Goal: Transaction & Acquisition: Book appointment/travel/reservation

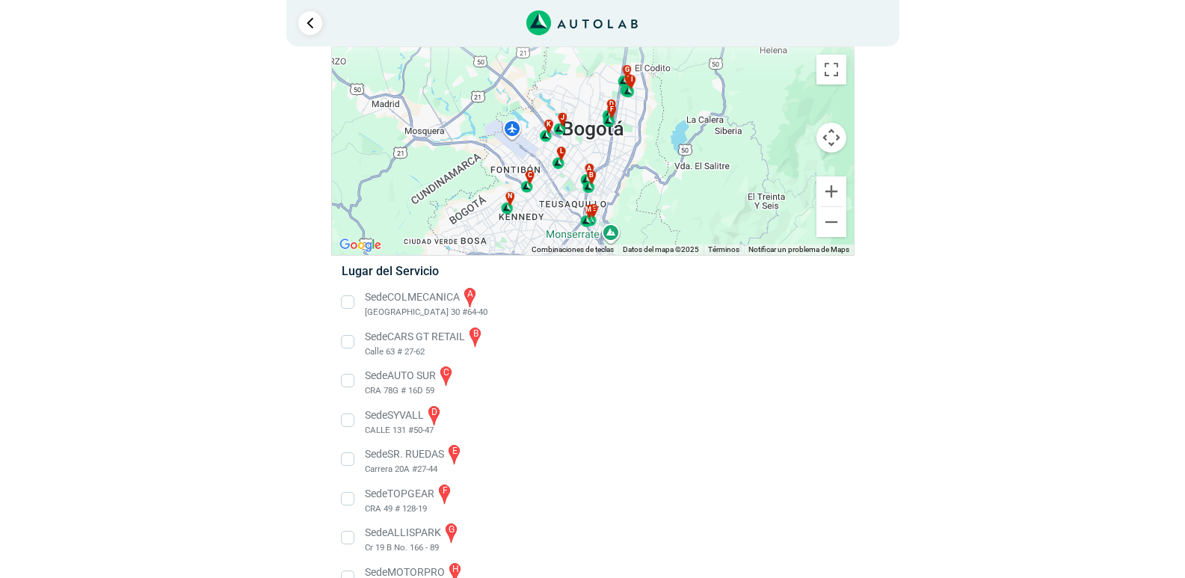
scroll to position [75, 0]
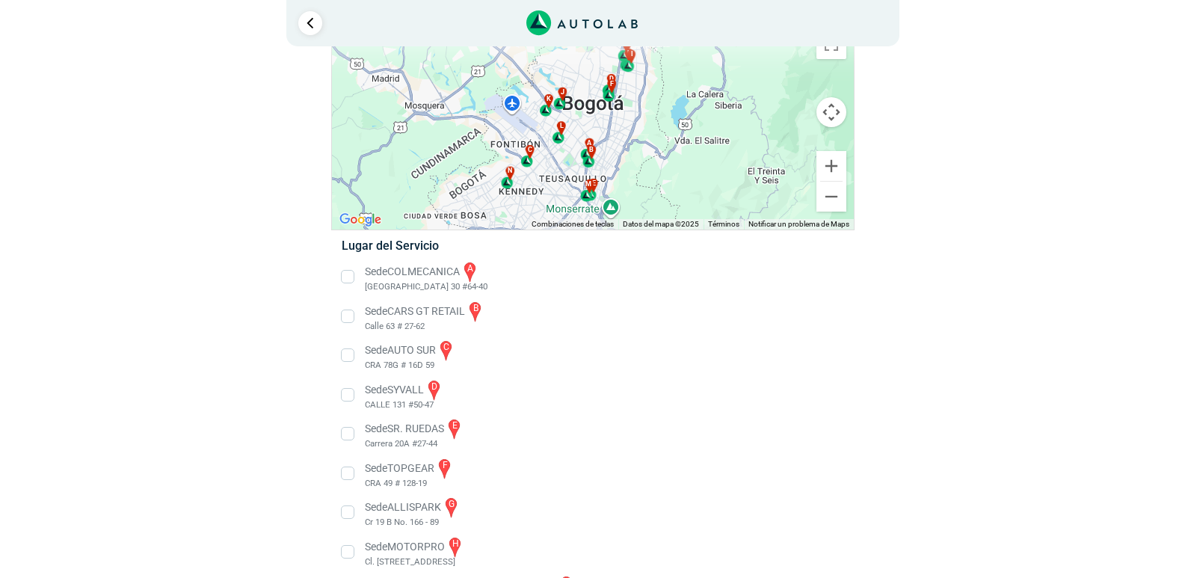
click at [348, 275] on li "Sede COLMECANICA a [GEOGRAPHIC_DATA] 30 #64-40" at bounding box center [592, 277] width 524 height 34
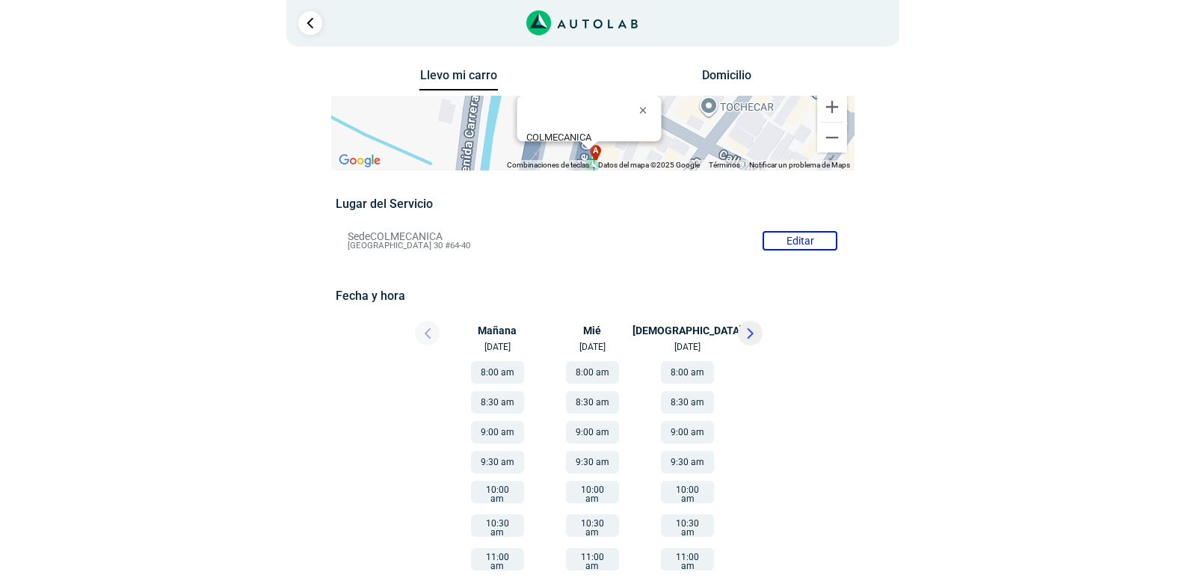
click at [750, 339] on button at bounding box center [750, 333] width 25 height 25
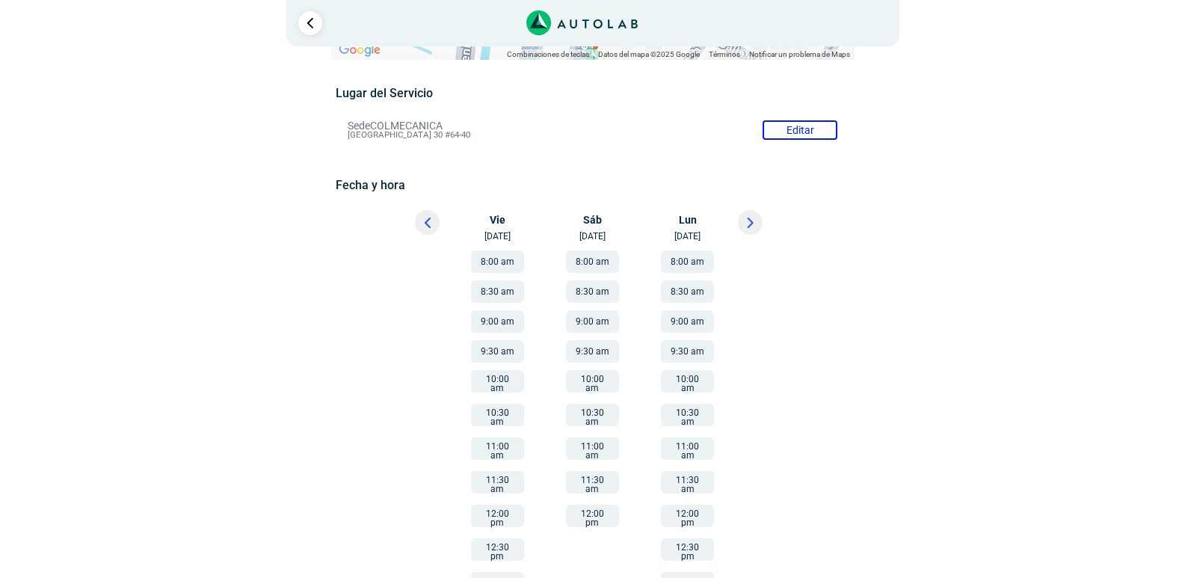
scroll to position [80, 0]
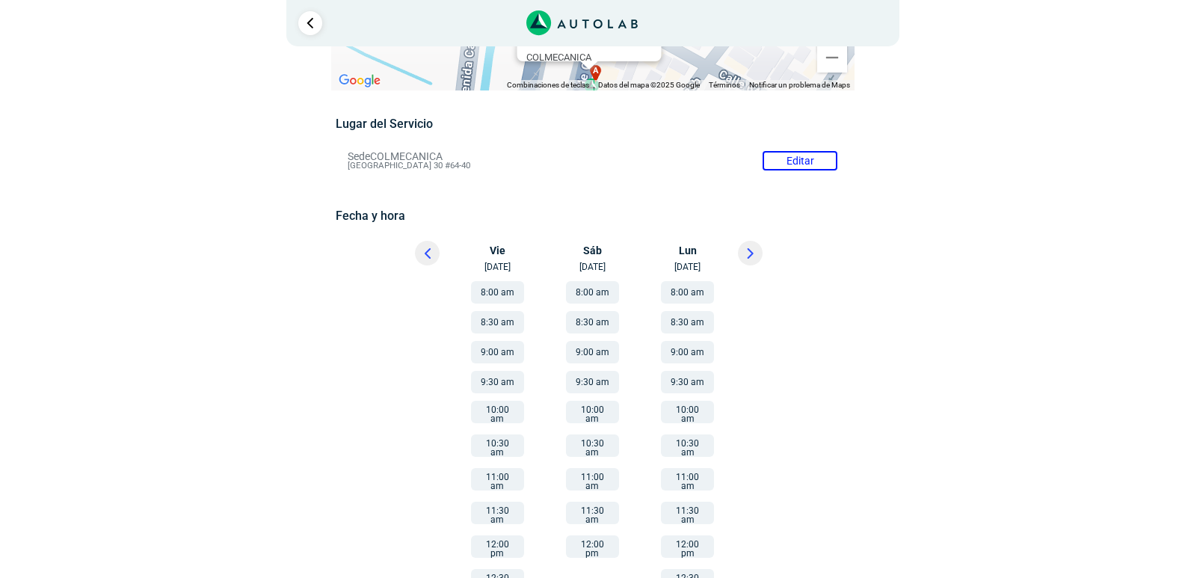
click at [594, 502] on button "11:30 am" at bounding box center [592, 513] width 53 height 22
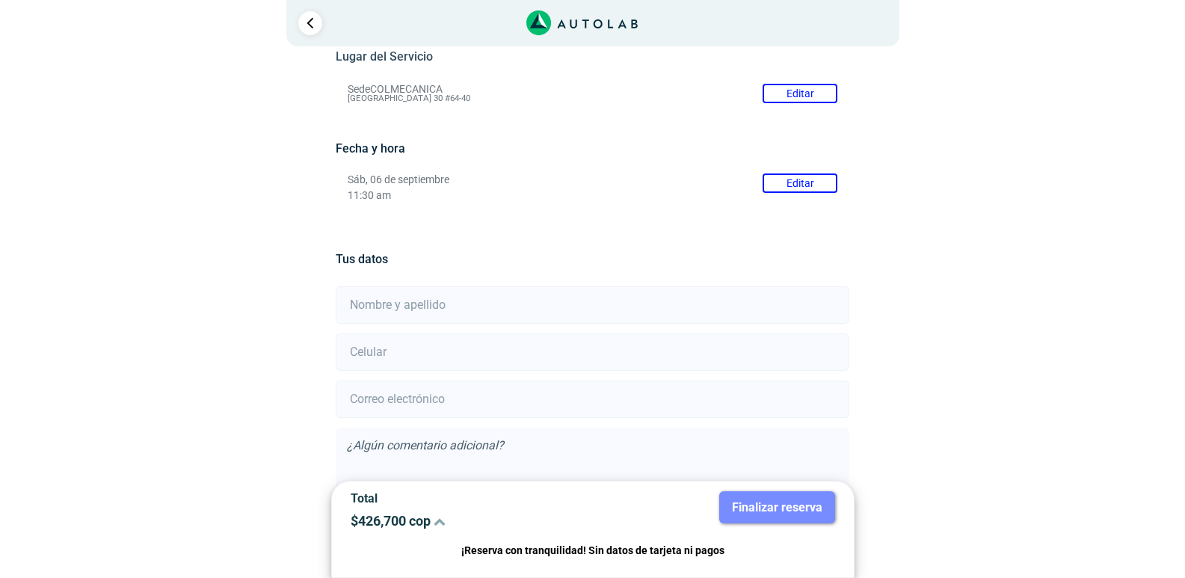
scroll to position [235, 0]
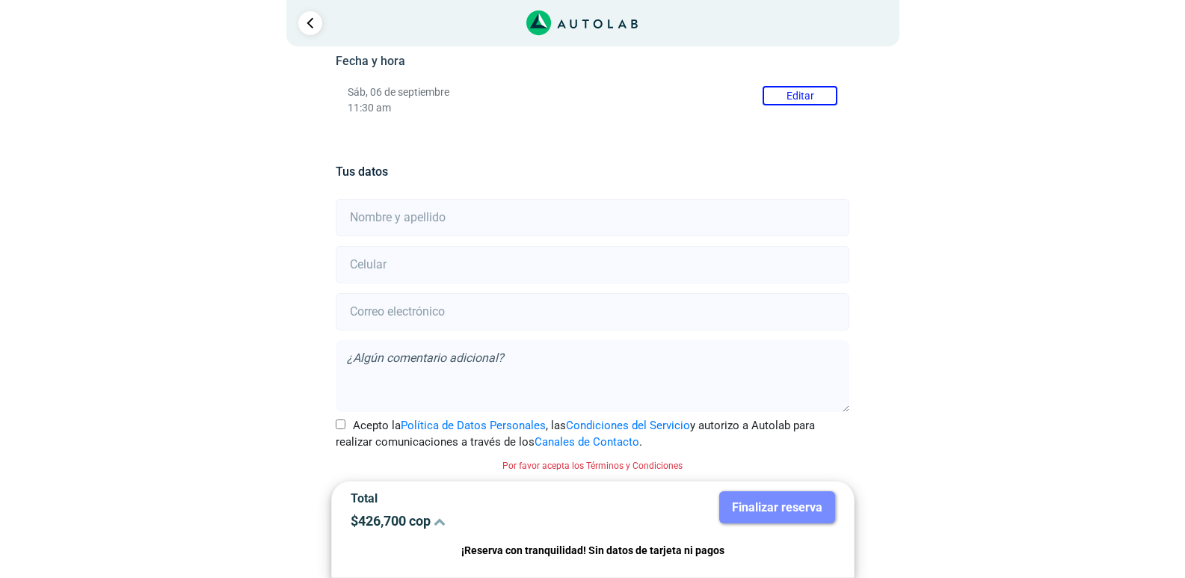
click at [397, 218] on input "text" at bounding box center [593, 217] width 514 height 37
type input "[PERSON_NAME] [PERSON_NAME]"
click at [390, 266] on input "number" at bounding box center [593, 264] width 514 height 37
type input "3112633476"
click at [422, 319] on input "email" at bounding box center [593, 311] width 514 height 37
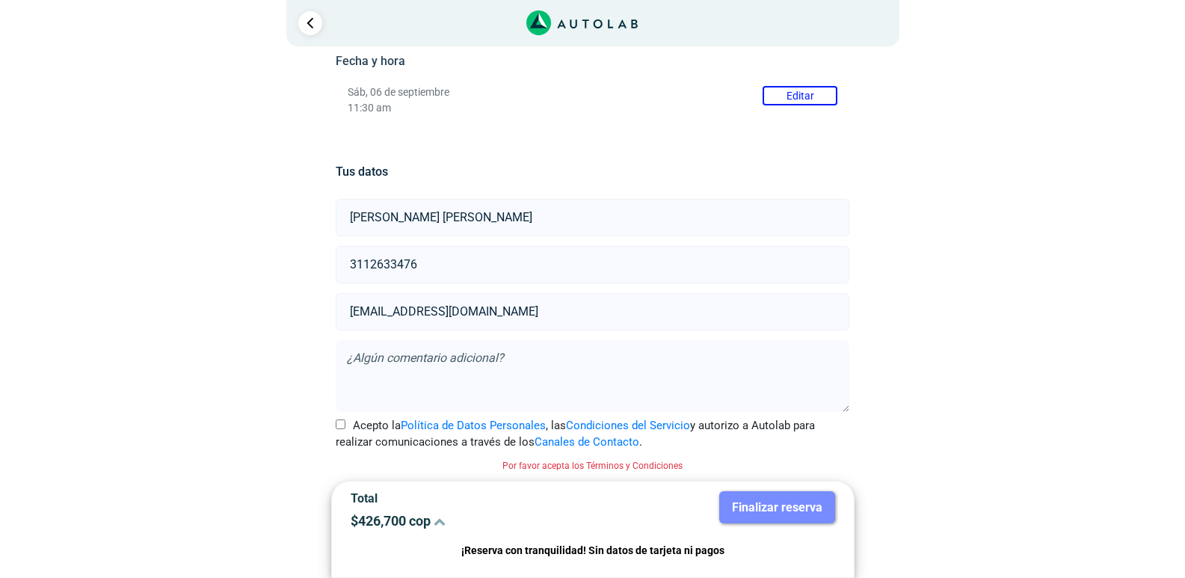
type input "[EMAIL_ADDRESS][DOMAIN_NAME]"
click at [339, 425] on input "Acepto la Política de Datos Personales , las Condiciones del Servicio y autoriz…" at bounding box center [341, 424] width 10 height 10
checkbox input "true"
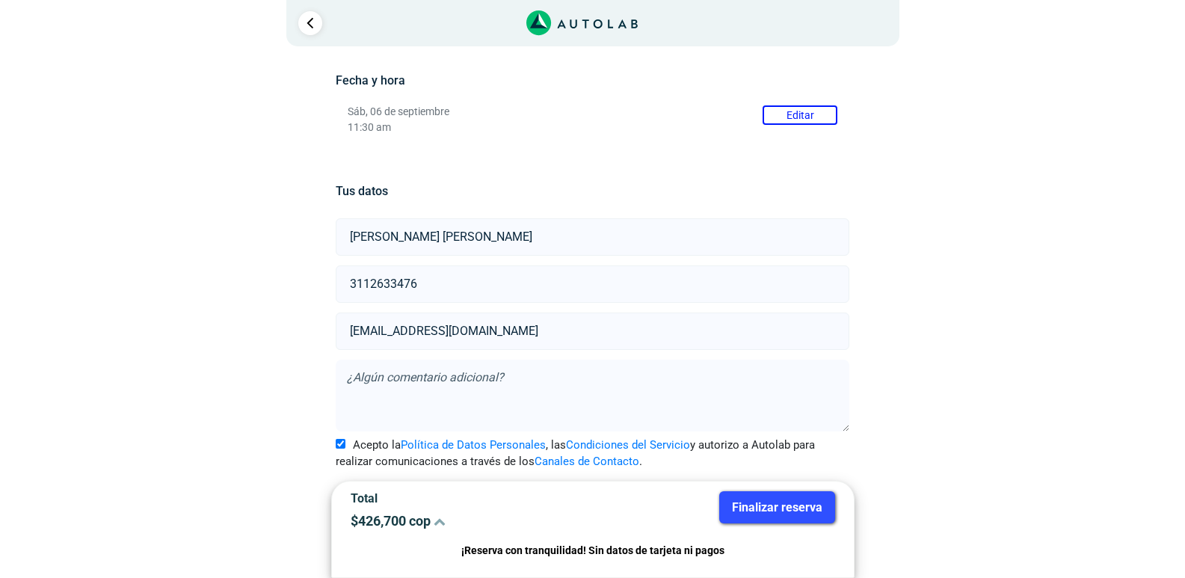
click at [787, 514] on button "Finalizar reserva" at bounding box center [777, 507] width 116 height 32
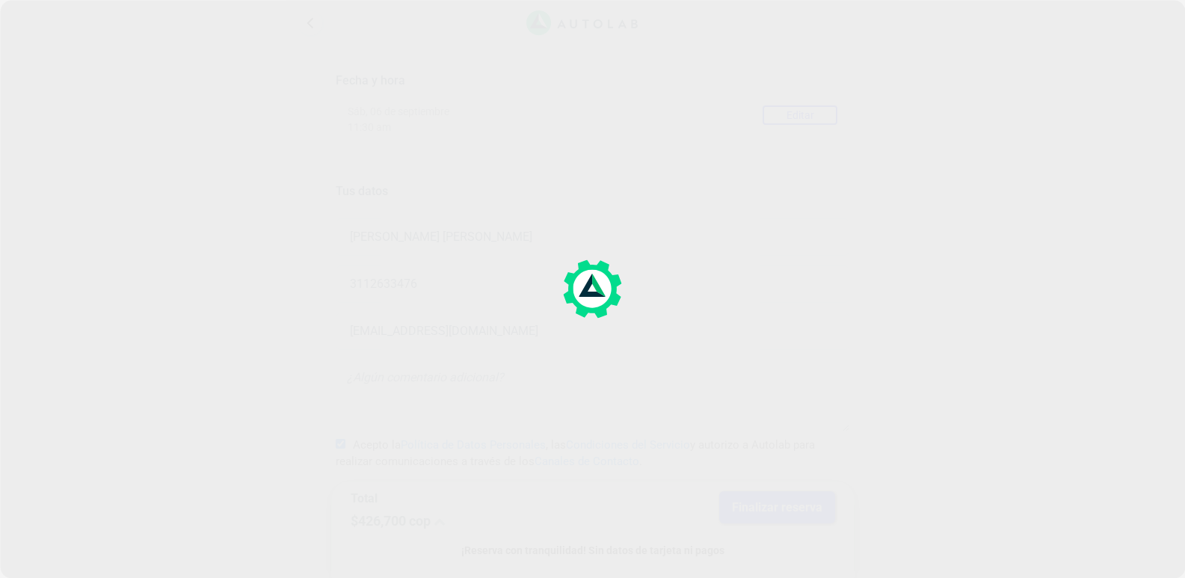
scroll to position [0, 0]
